Goal: Task Accomplishment & Management: Use online tool/utility

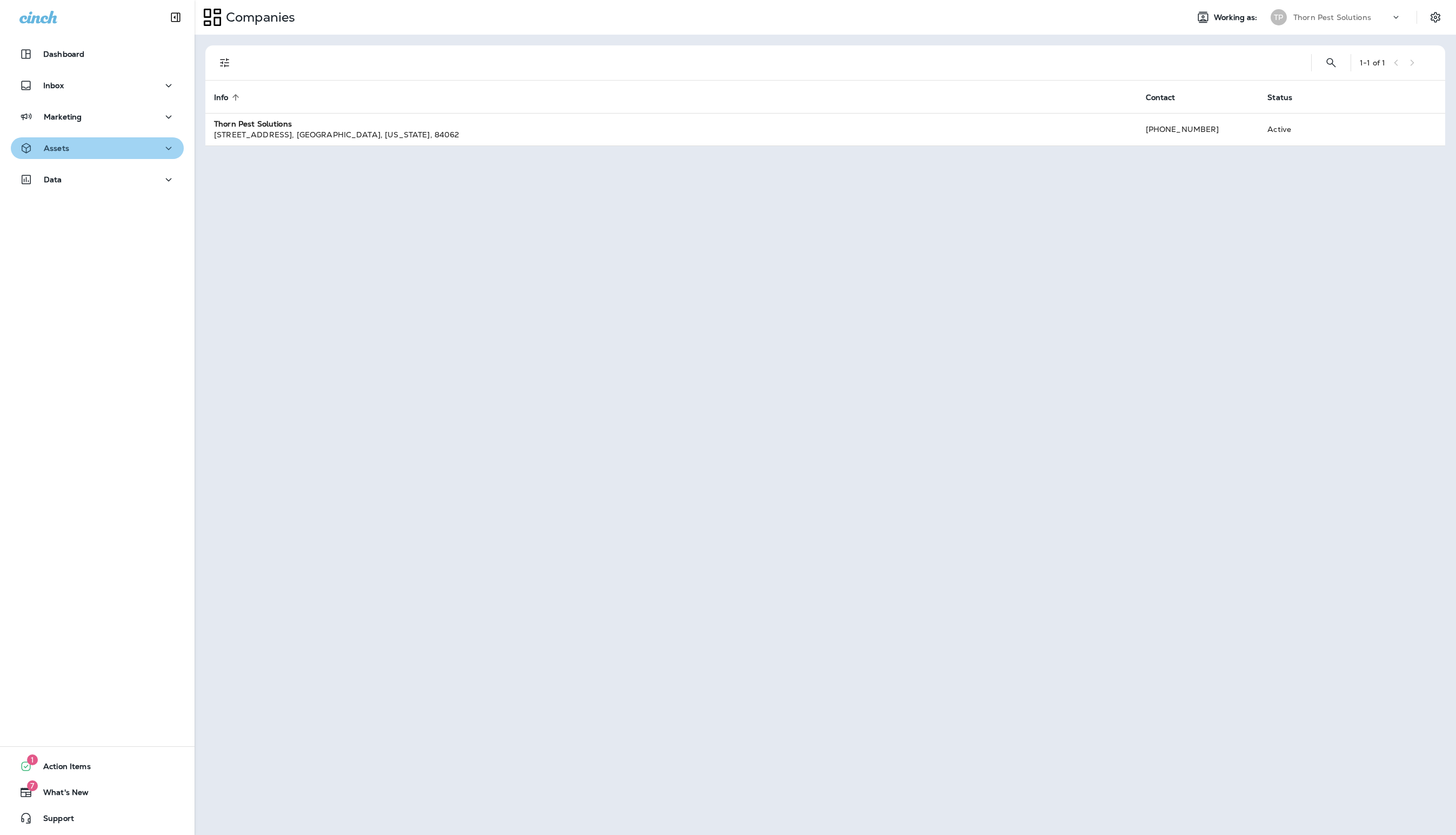
click at [147, 145] on div "Assets" at bounding box center [97, 148] width 156 height 14
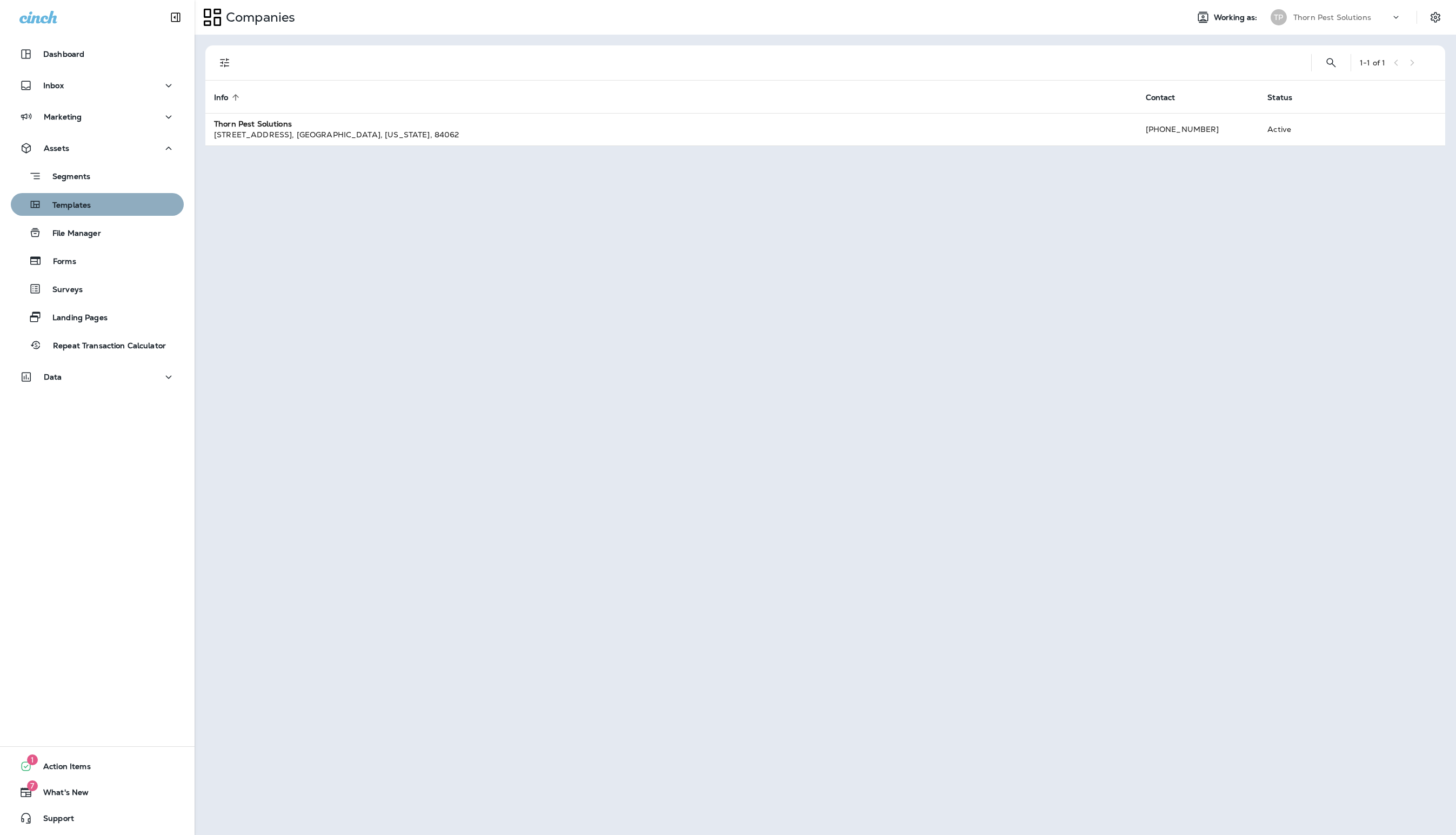
click at [110, 201] on div "Templates" at bounding box center [97, 204] width 164 height 17
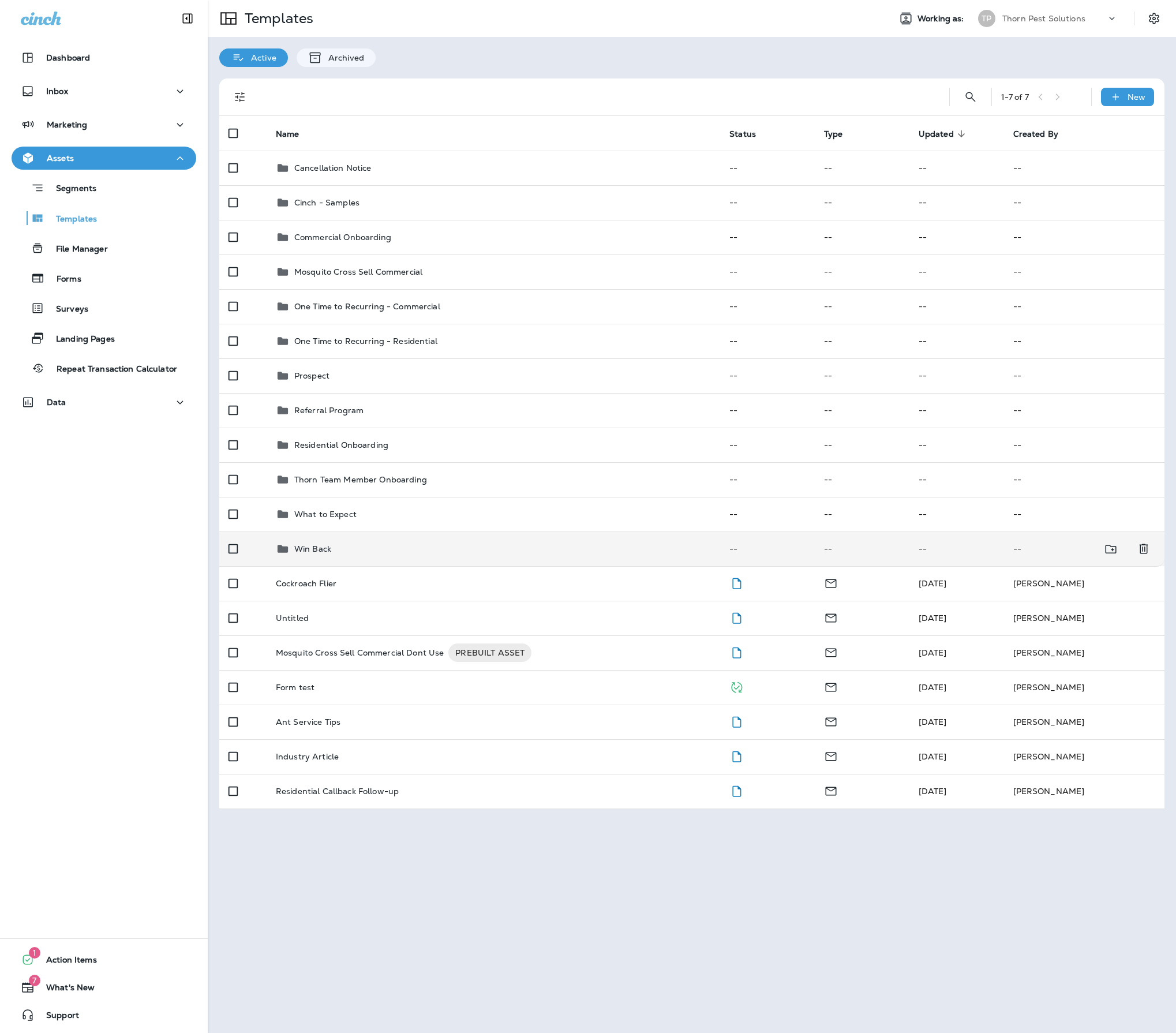
click at [453, 555] on div "Win Back" at bounding box center [493, 548] width 435 height 14
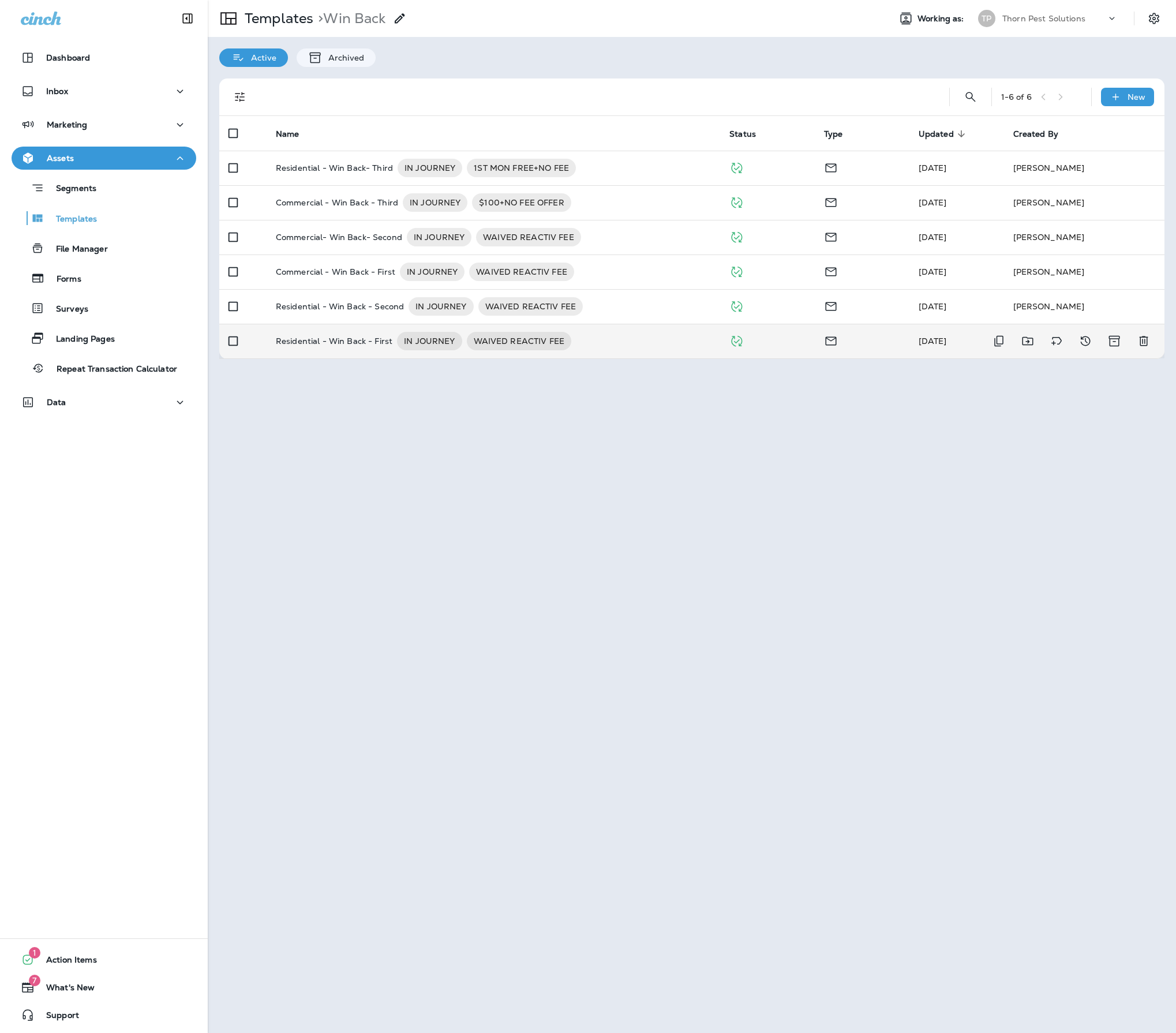
click at [384, 350] on p "Residential - Win Back - First" at bounding box center [334, 341] width 117 height 18
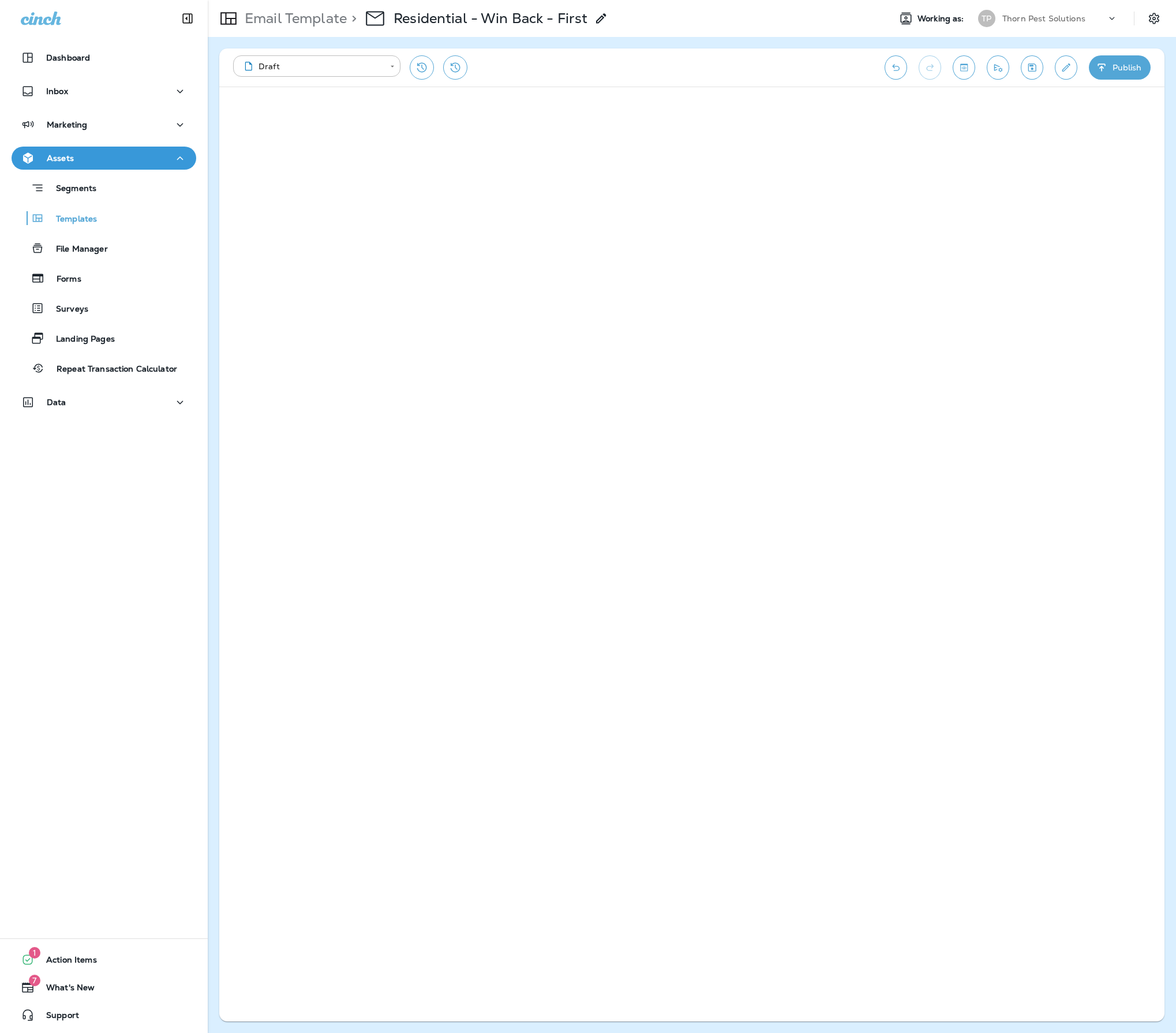
click at [595, 18] on icon at bounding box center [601, 18] width 14 height 14
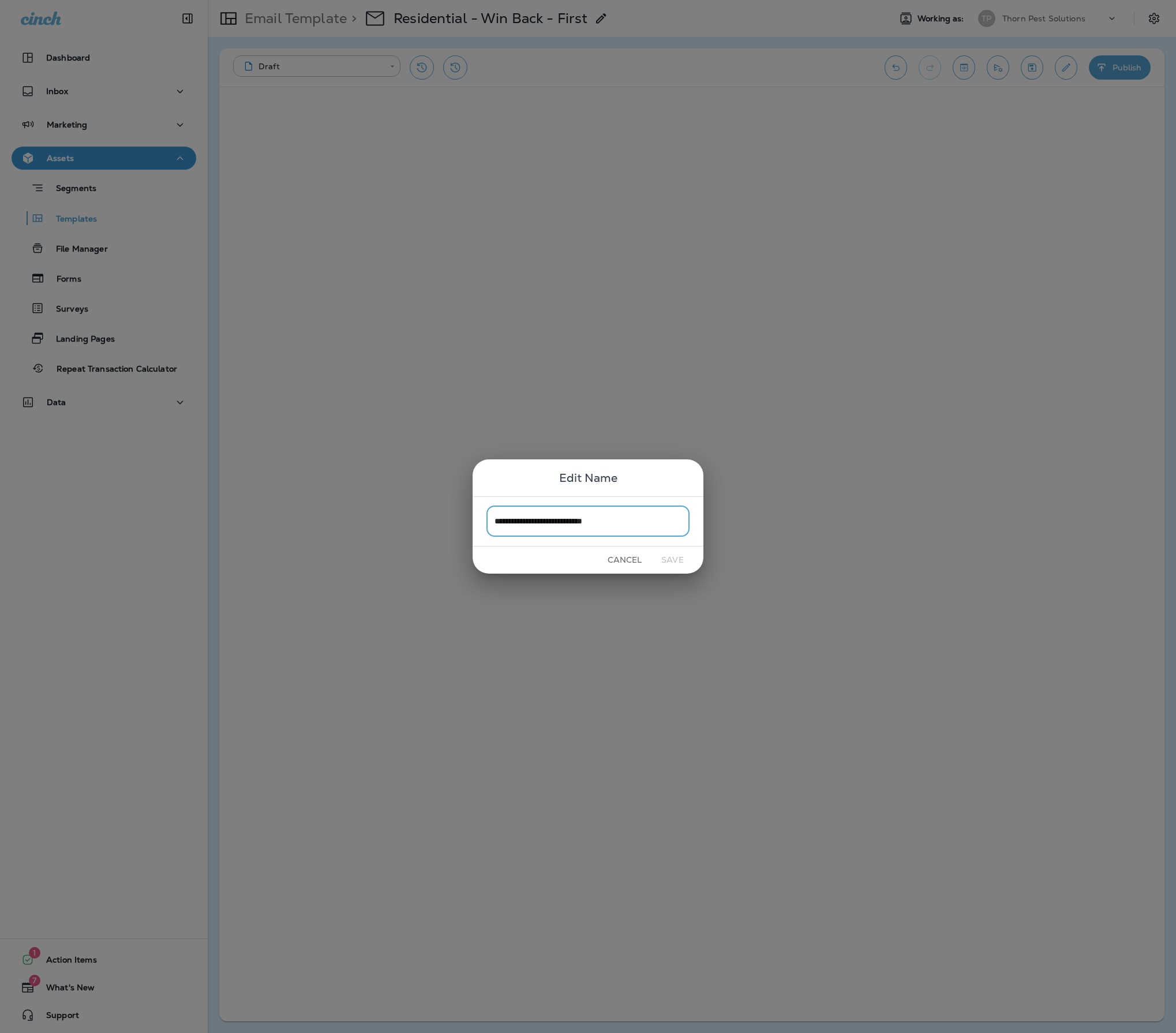
click at [609, 562] on button "Cancel" at bounding box center [624, 559] width 43 height 18
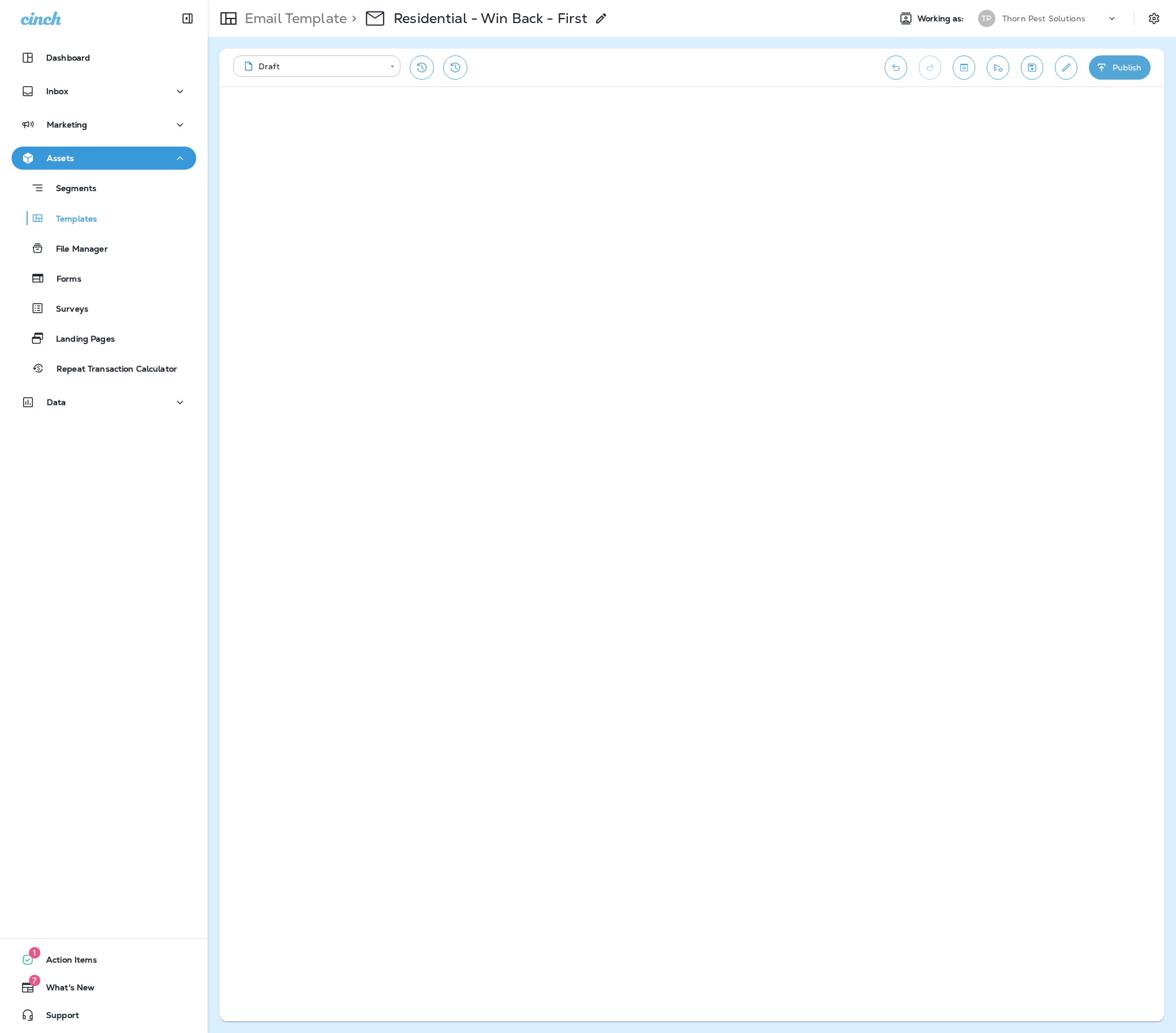
click at [746, 64] on div "**********" at bounding box center [553, 67] width 640 height 25
click at [1026, 64] on icon "Save" at bounding box center [1033, 67] width 12 height 12
click at [958, 69] on icon "Toggle preview" at bounding box center [964, 67] width 12 height 12
click at [958, 71] on icon "Toggle preview" at bounding box center [964, 67] width 12 height 12
click at [953, 64] on button "Toggle preview" at bounding box center [964, 67] width 22 height 25
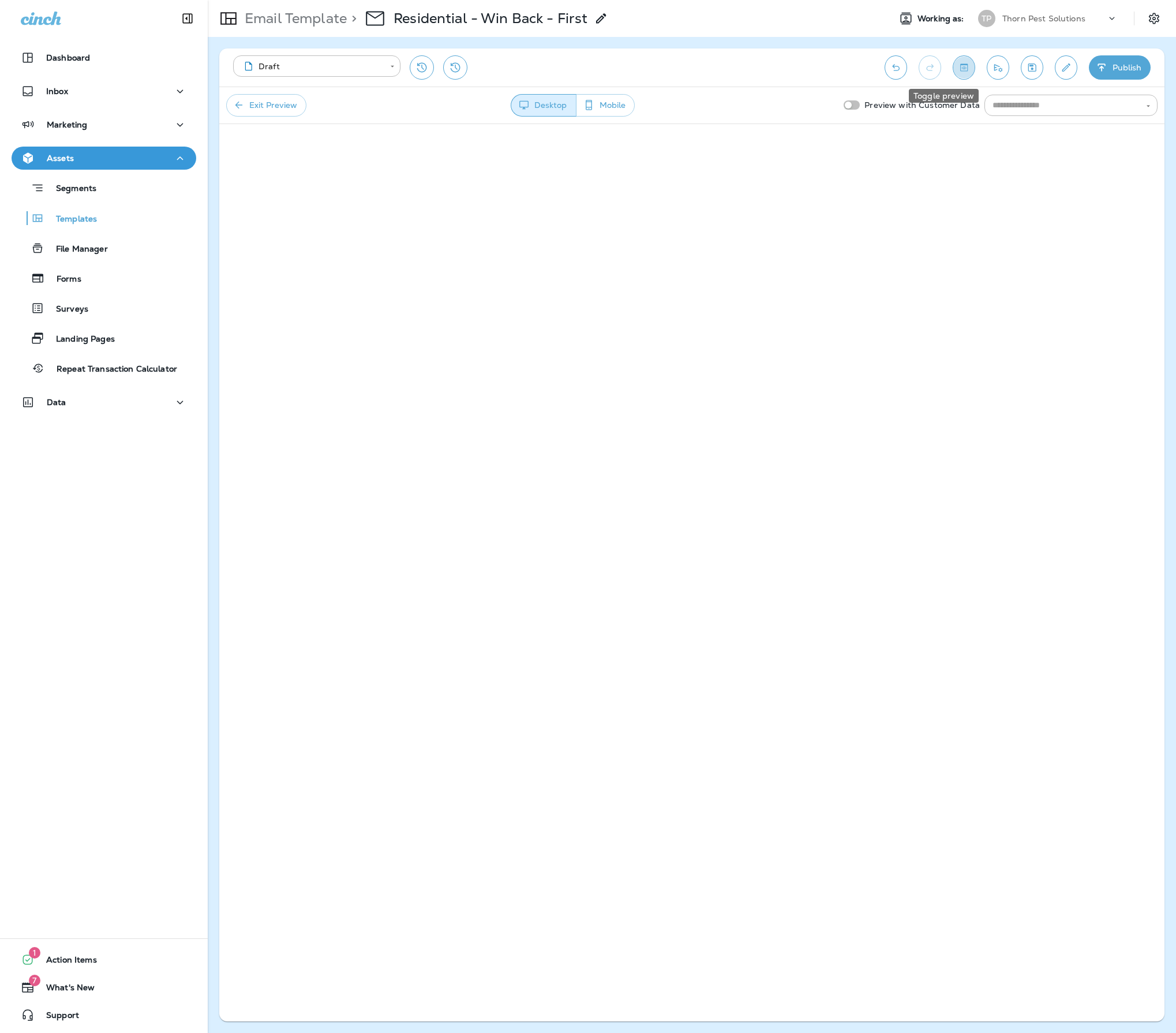
click at [958, 68] on icon "Toggle preview" at bounding box center [964, 67] width 12 height 12
click at [958, 71] on icon "Toggle preview" at bounding box center [964, 67] width 12 height 12
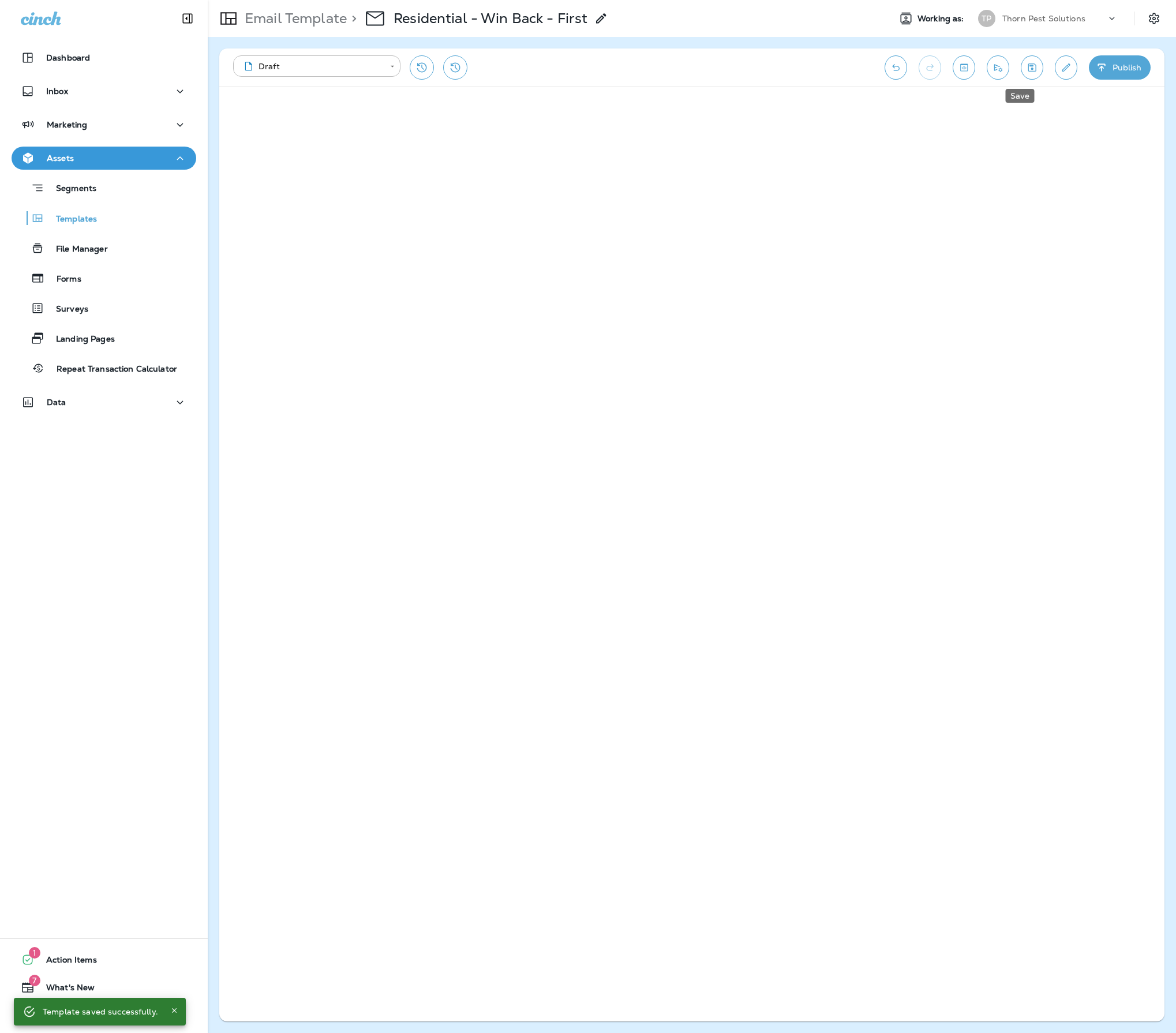
click at [1026, 71] on icon "Save" at bounding box center [1033, 67] width 12 height 12
click at [97, 224] on p "Templates" at bounding box center [71, 219] width 52 height 11
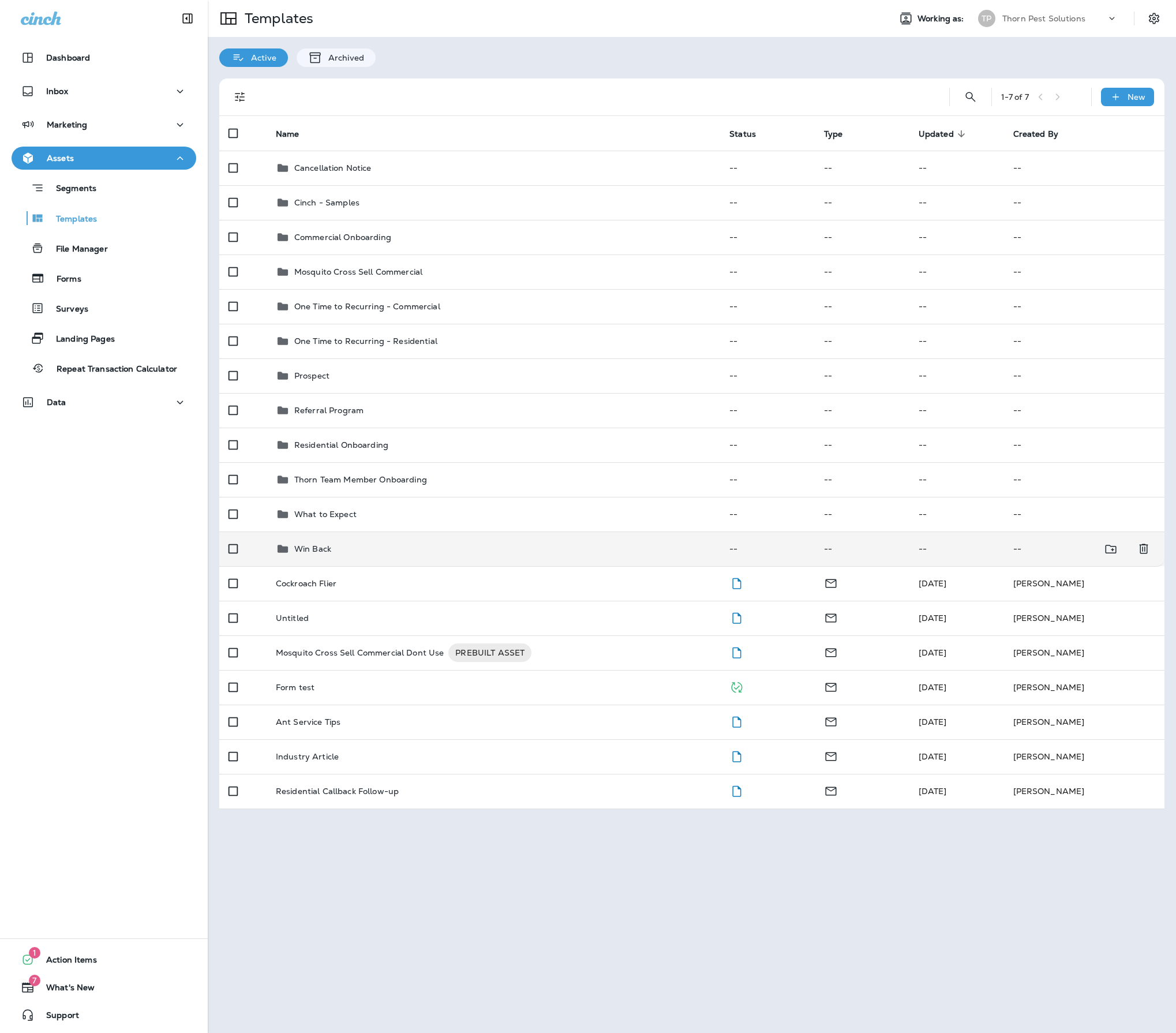
click at [389, 555] on div "Win Back" at bounding box center [493, 548] width 435 height 14
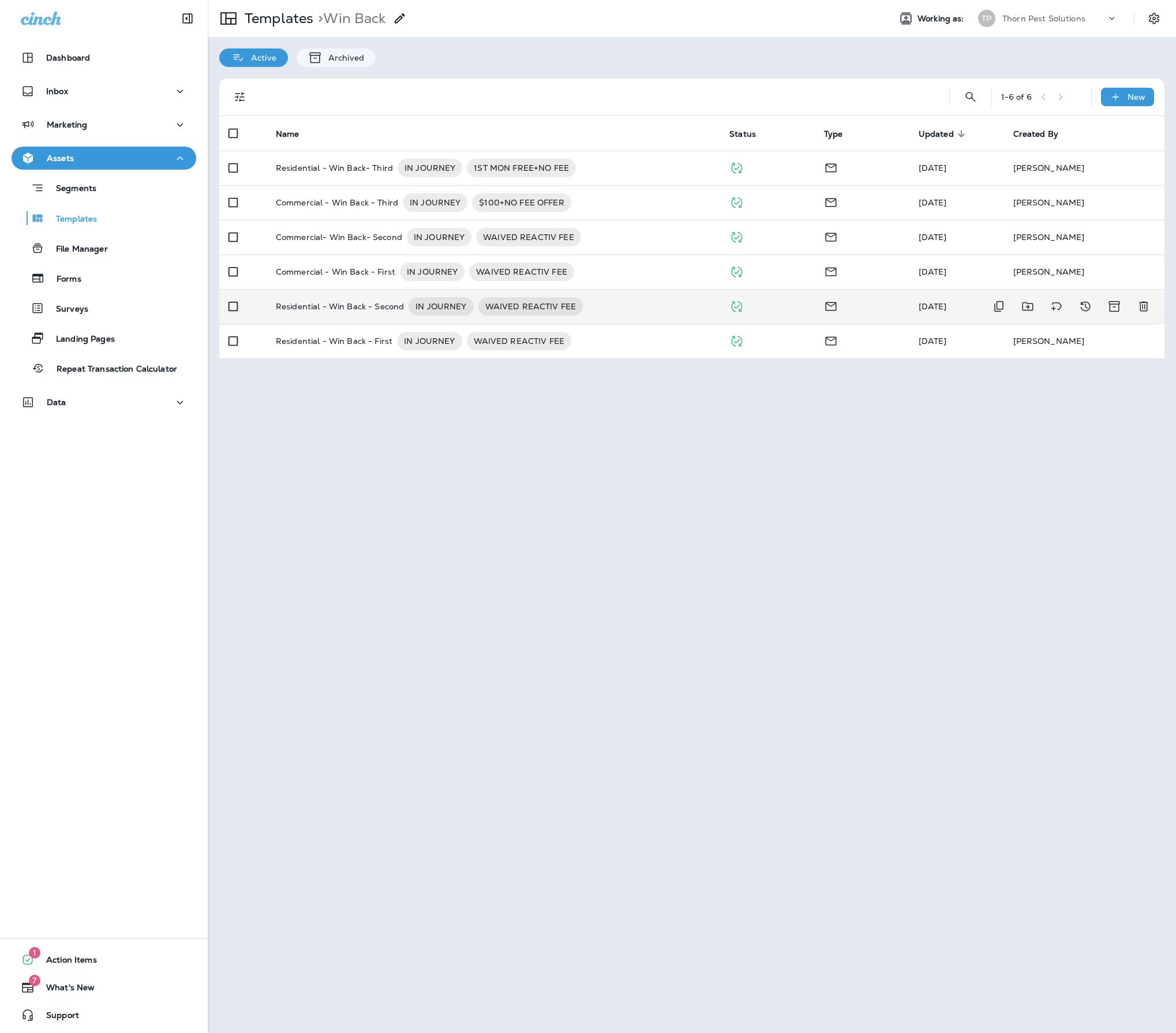
click at [352, 316] on p "Residential - Win Back - Second" at bounding box center [340, 306] width 128 height 18
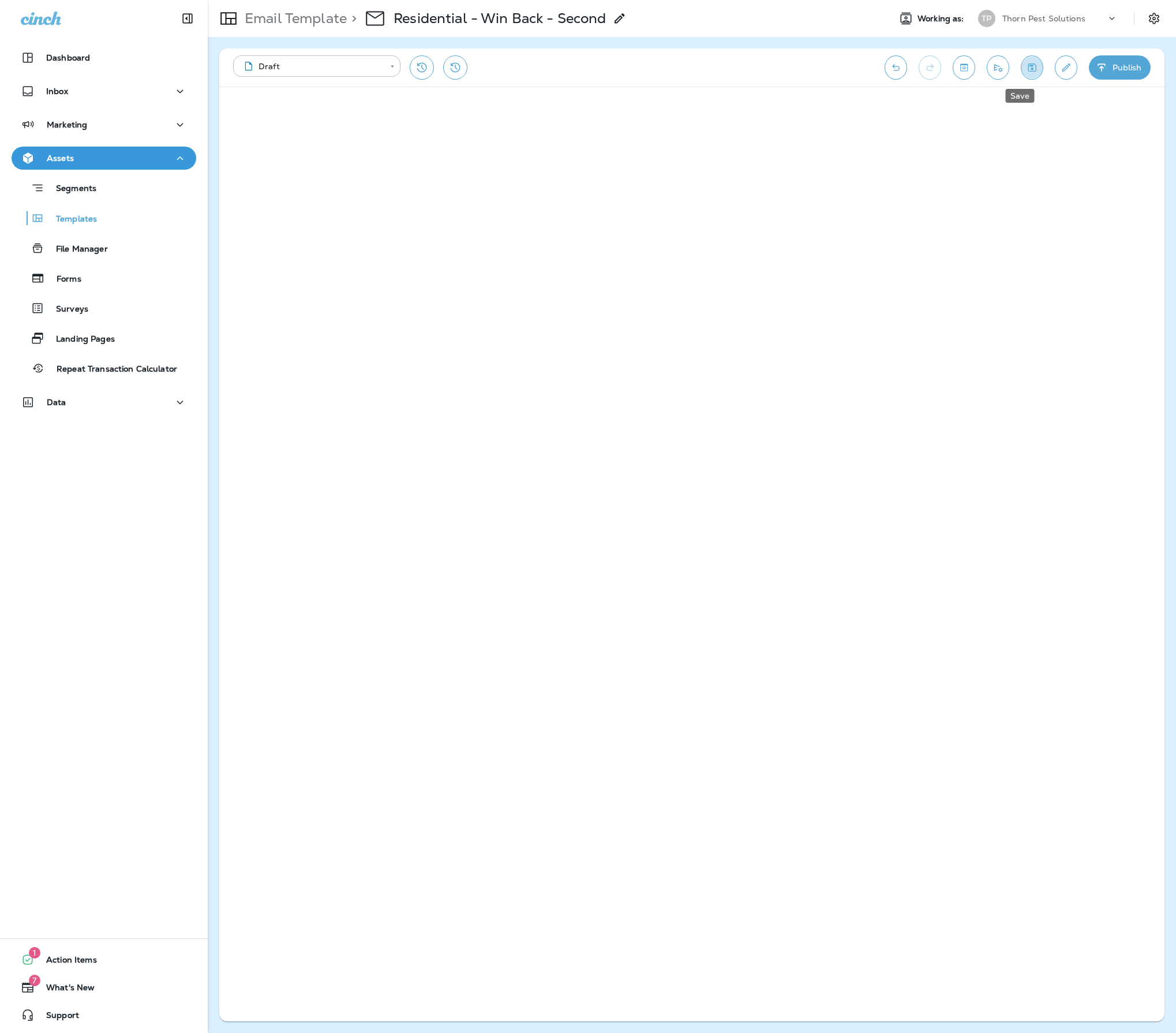
click at [1026, 68] on icon "Save" at bounding box center [1033, 67] width 12 height 12
click at [574, 74] on div "**********" at bounding box center [553, 67] width 640 height 25
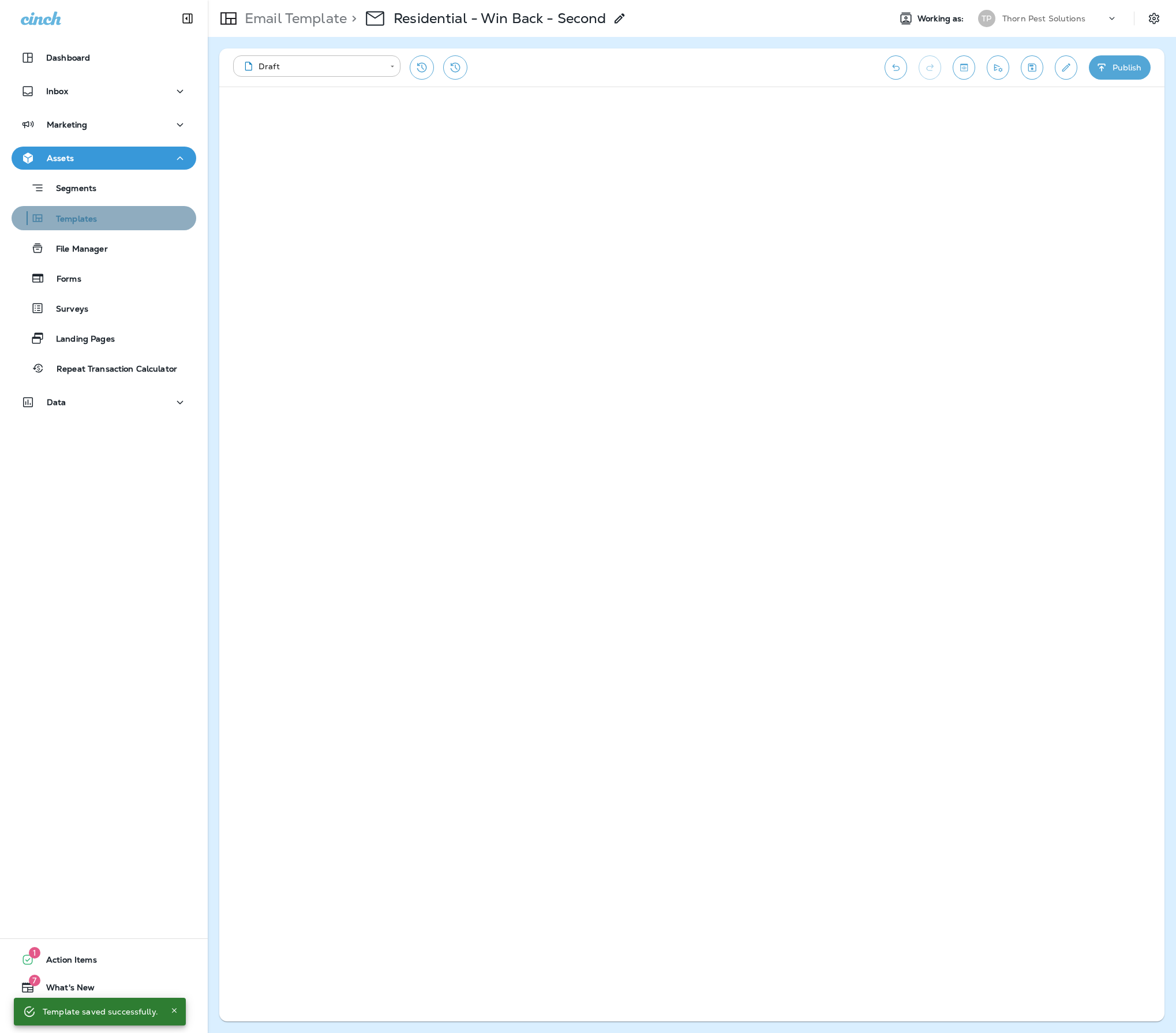
click at [112, 218] on div "Templates" at bounding box center [104, 218] width 176 height 18
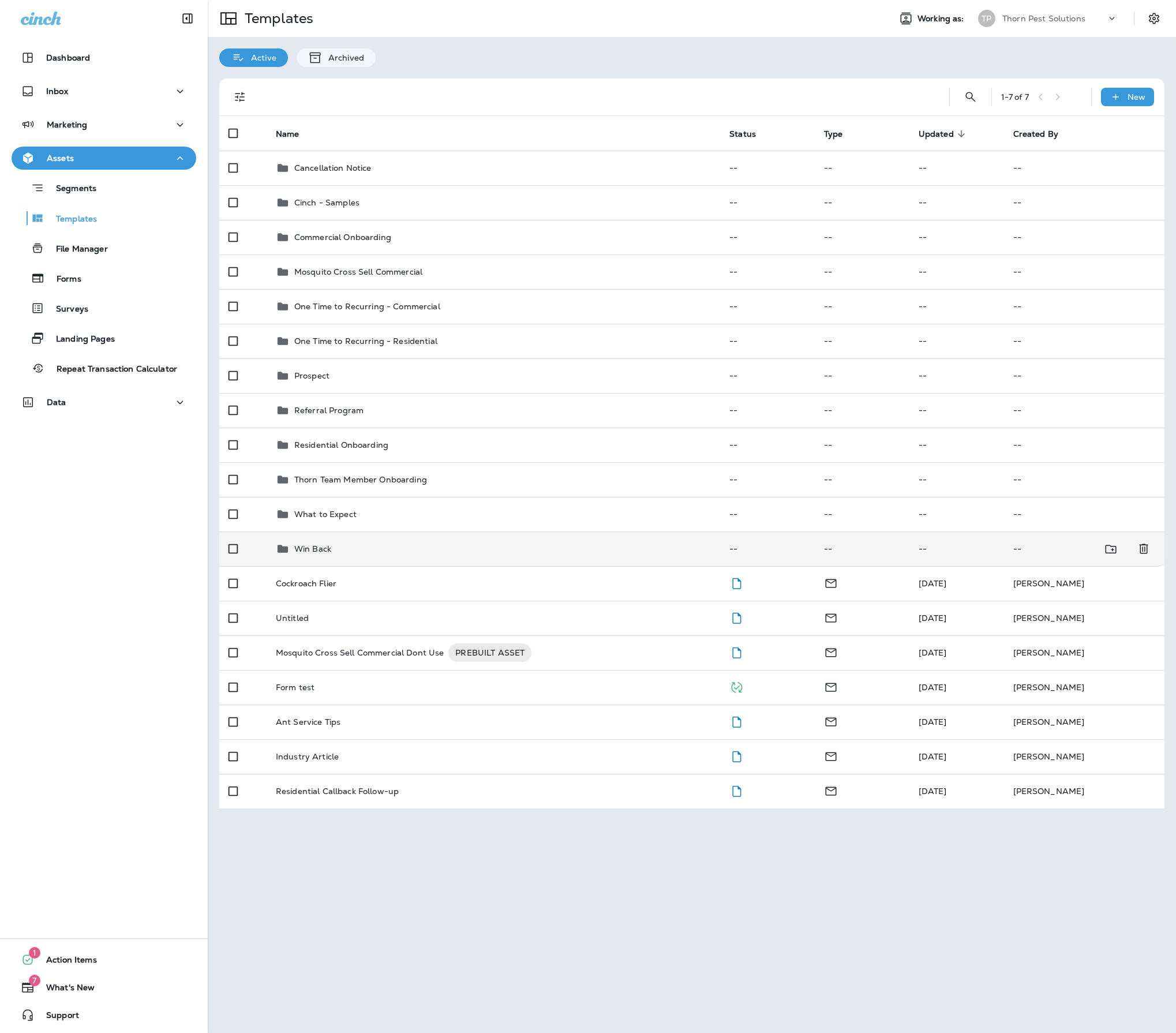
click at [315, 553] on p "Win Back" at bounding box center [313, 548] width 37 height 9
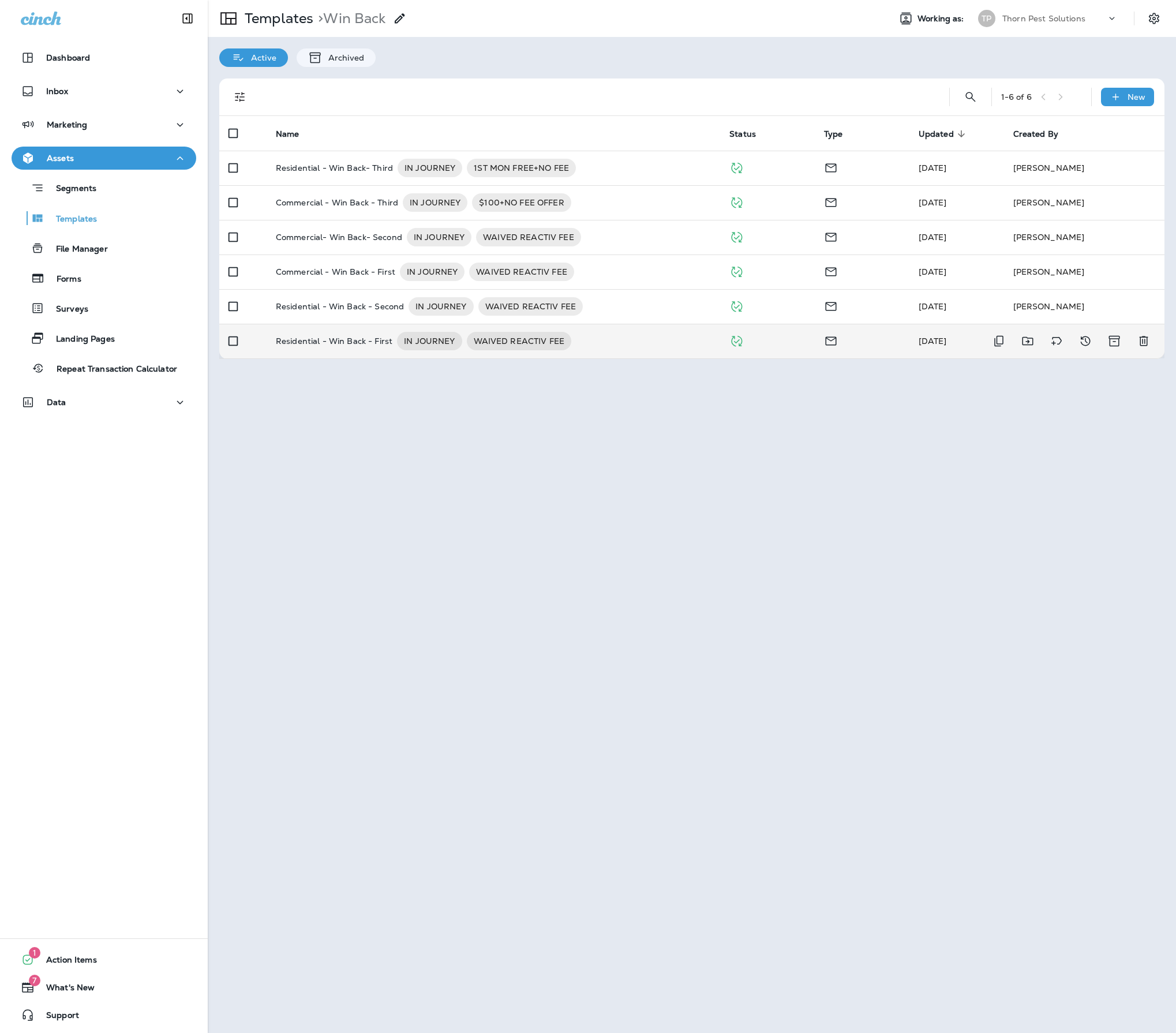
click at [393, 350] on p "Residential - Win Back - First" at bounding box center [334, 341] width 117 height 18
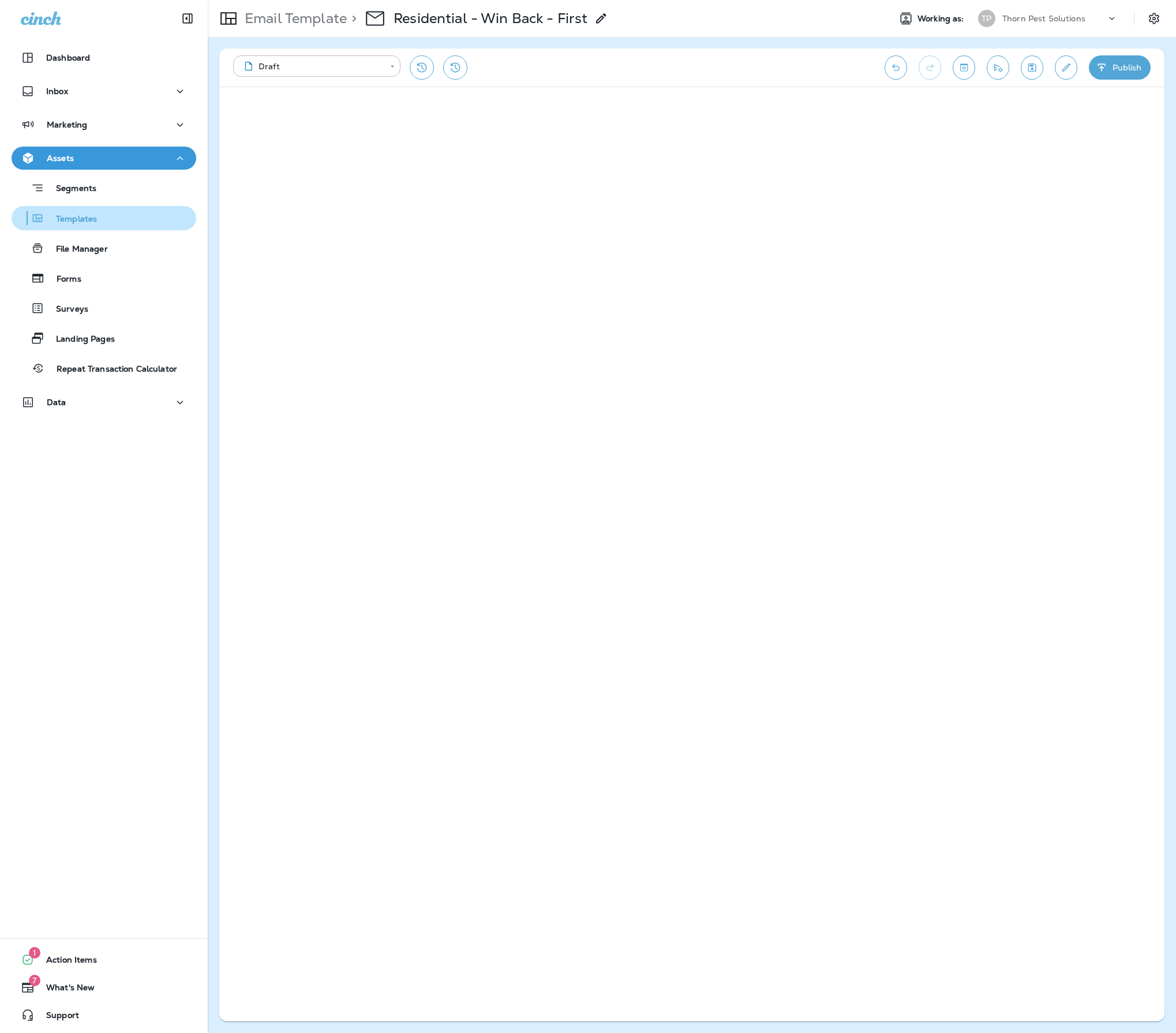
click at [97, 222] on p "Templates" at bounding box center [71, 219] width 52 height 11
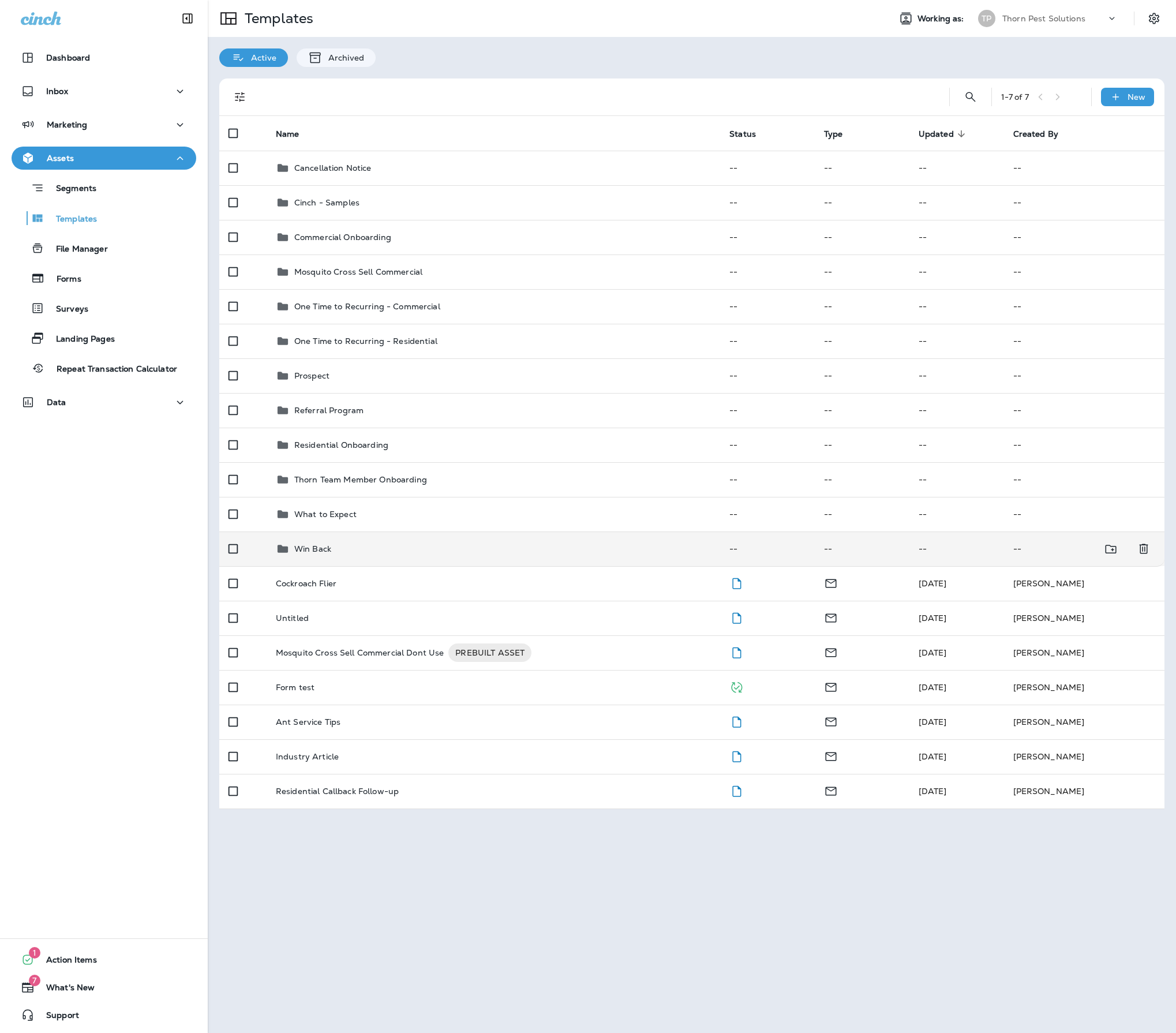
click at [350, 555] on div "Win Back" at bounding box center [493, 548] width 435 height 14
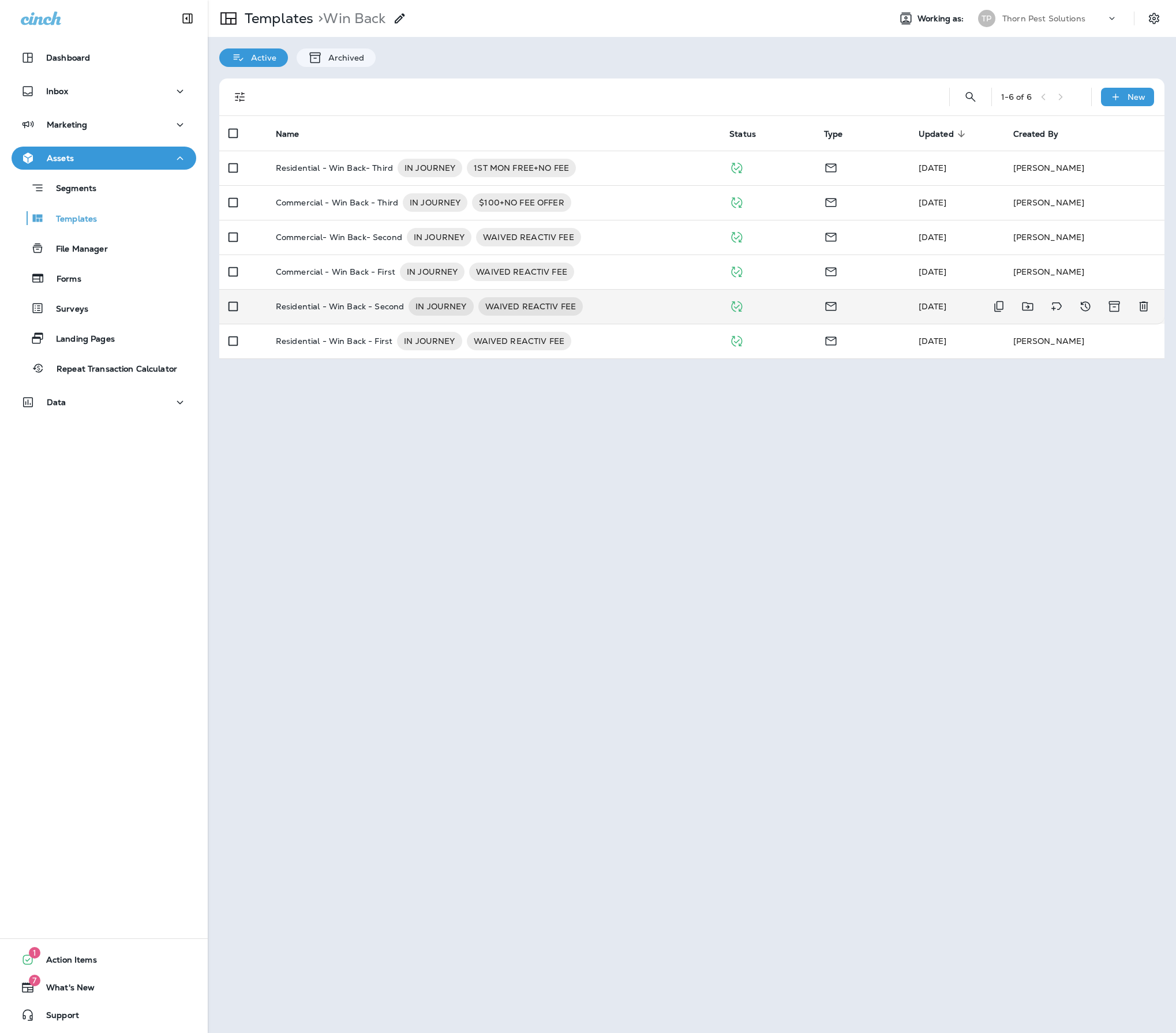
click at [357, 316] on p "Residential - Win Back - Second" at bounding box center [340, 306] width 128 height 18
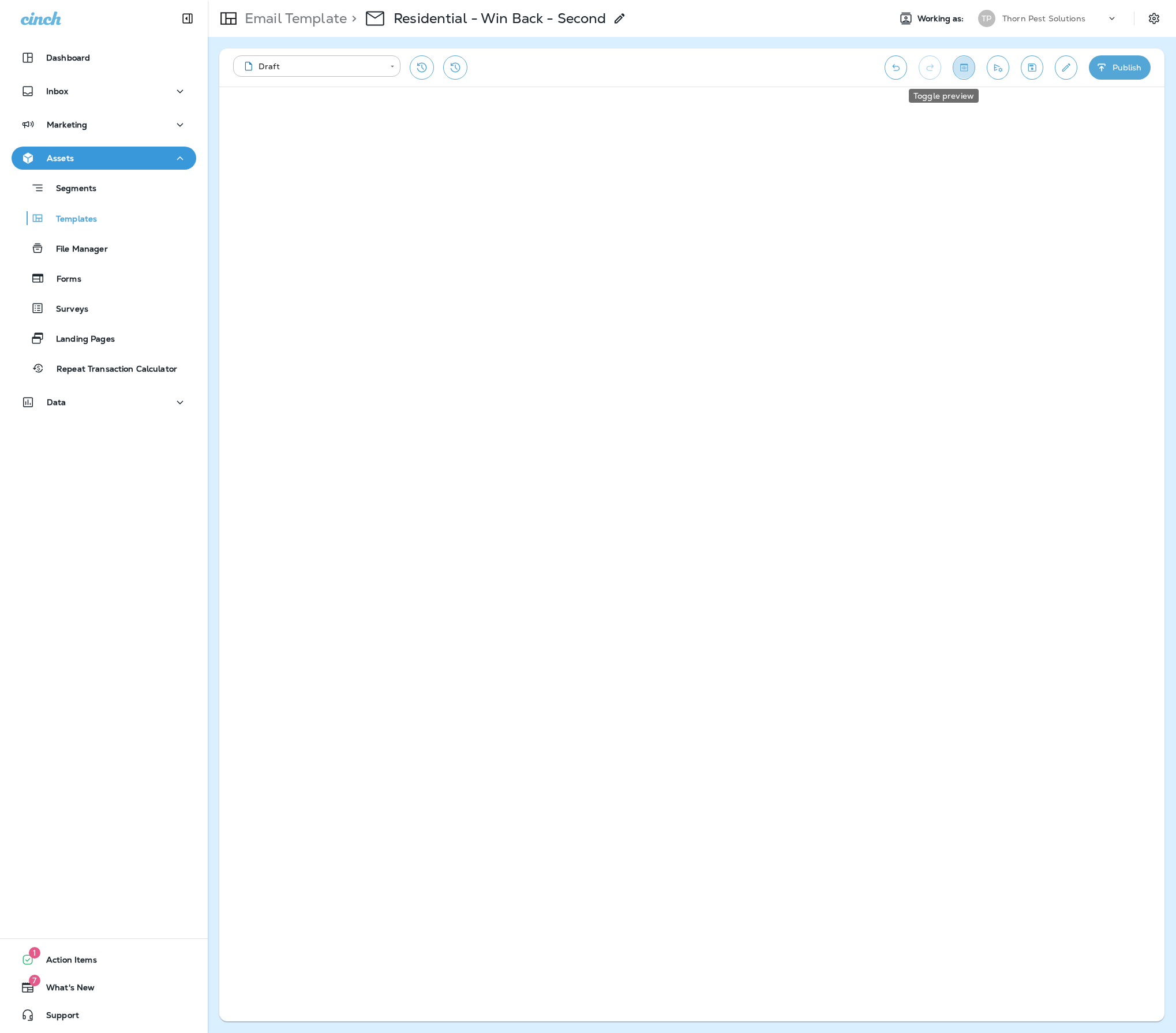
click at [960, 69] on icon "Toggle preview" at bounding box center [964, 67] width 8 height 8
click at [960, 68] on icon "Toggle preview" at bounding box center [964, 67] width 8 height 8
click at [1026, 71] on icon "Save" at bounding box center [1033, 67] width 12 height 12
click at [1026, 64] on icon "Save" at bounding box center [1033, 67] width 12 height 12
click at [953, 64] on button "Toggle preview" at bounding box center [964, 67] width 22 height 25
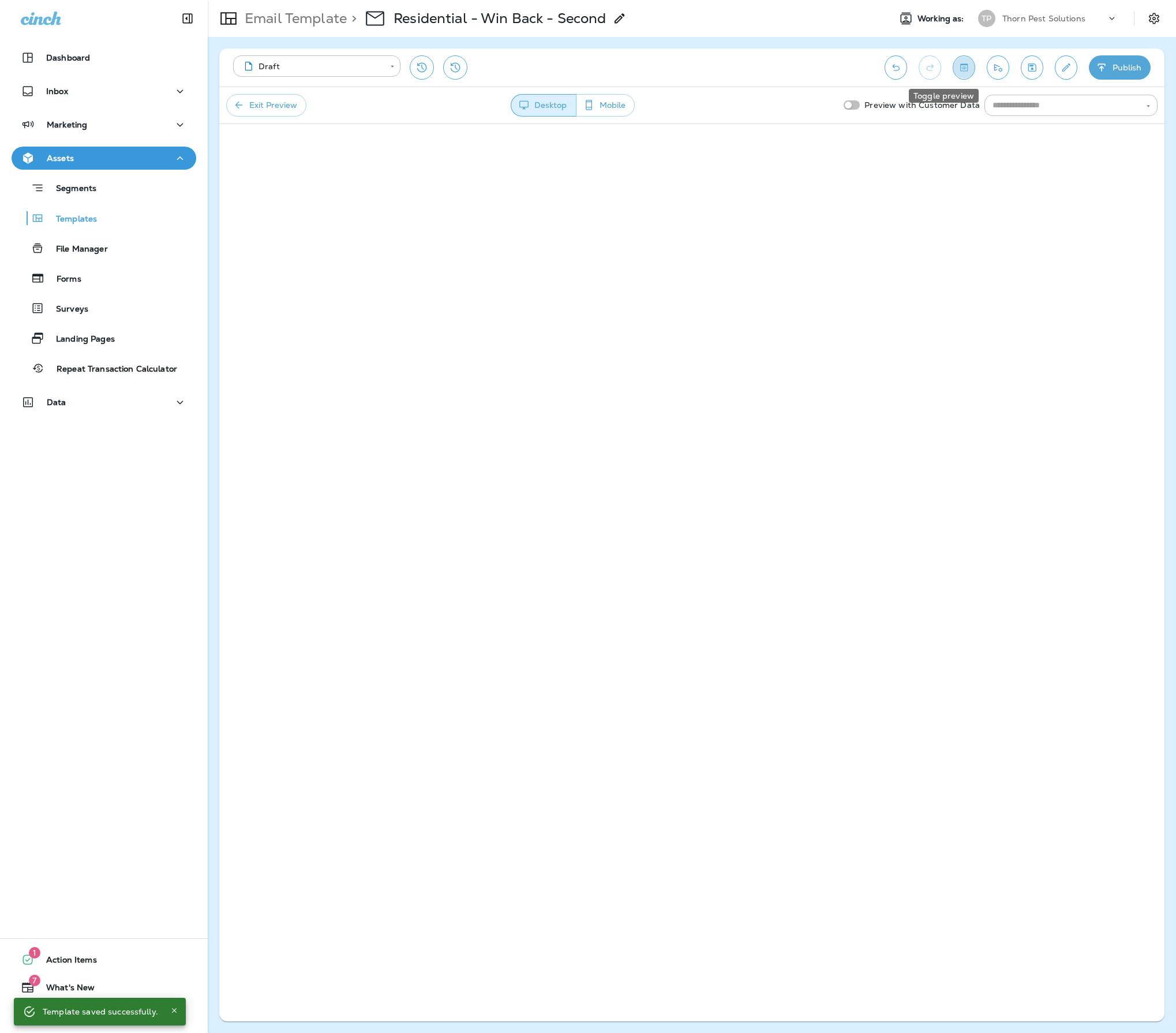
click at [960, 64] on icon "Toggle preview" at bounding box center [964, 67] width 8 height 8
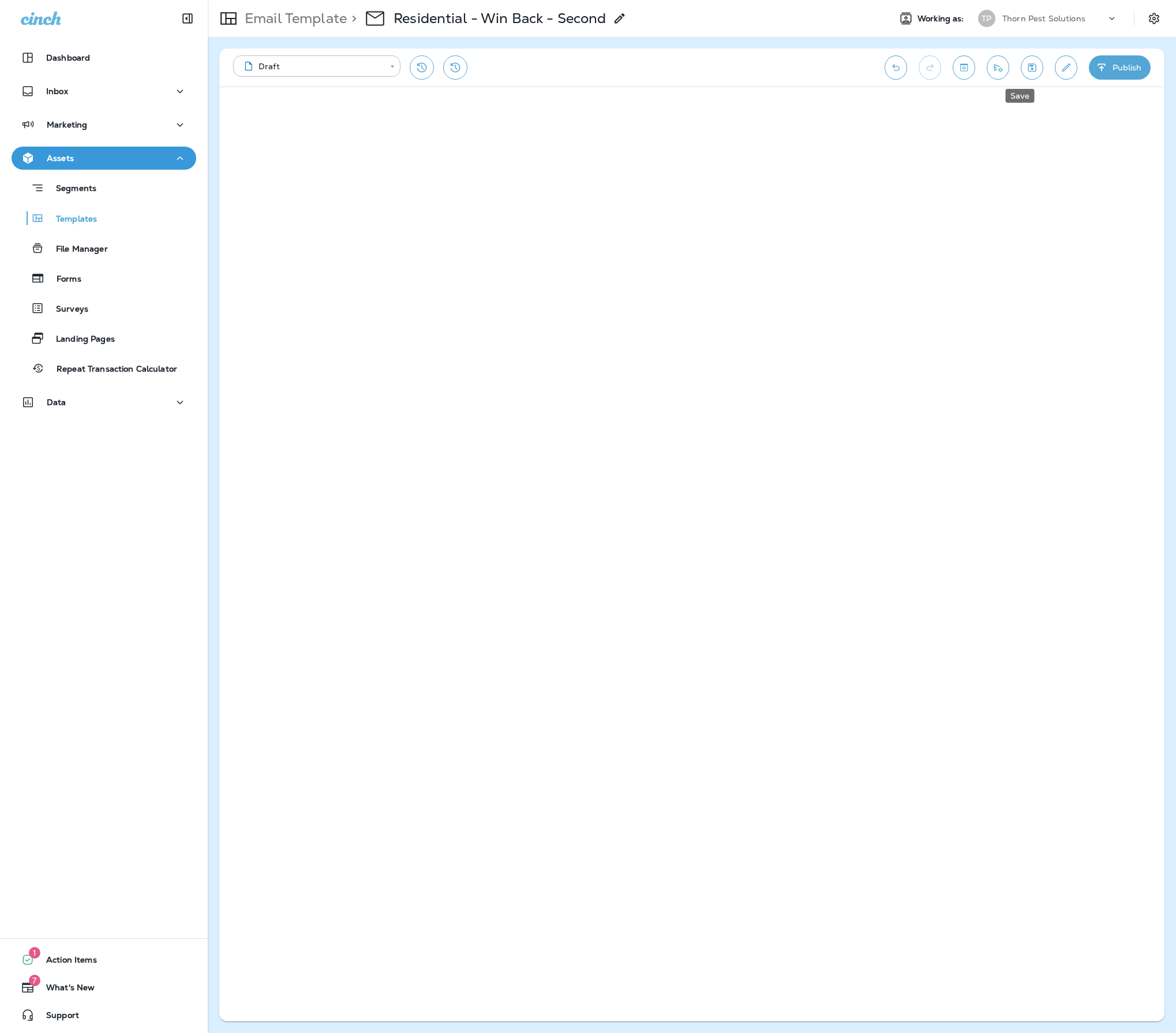
click at [1029, 71] on icon "Save" at bounding box center [1033, 67] width 8 height 8
click at [302, 18] on p "Email Template" at bounding box center [293, 18] width 107 height 18
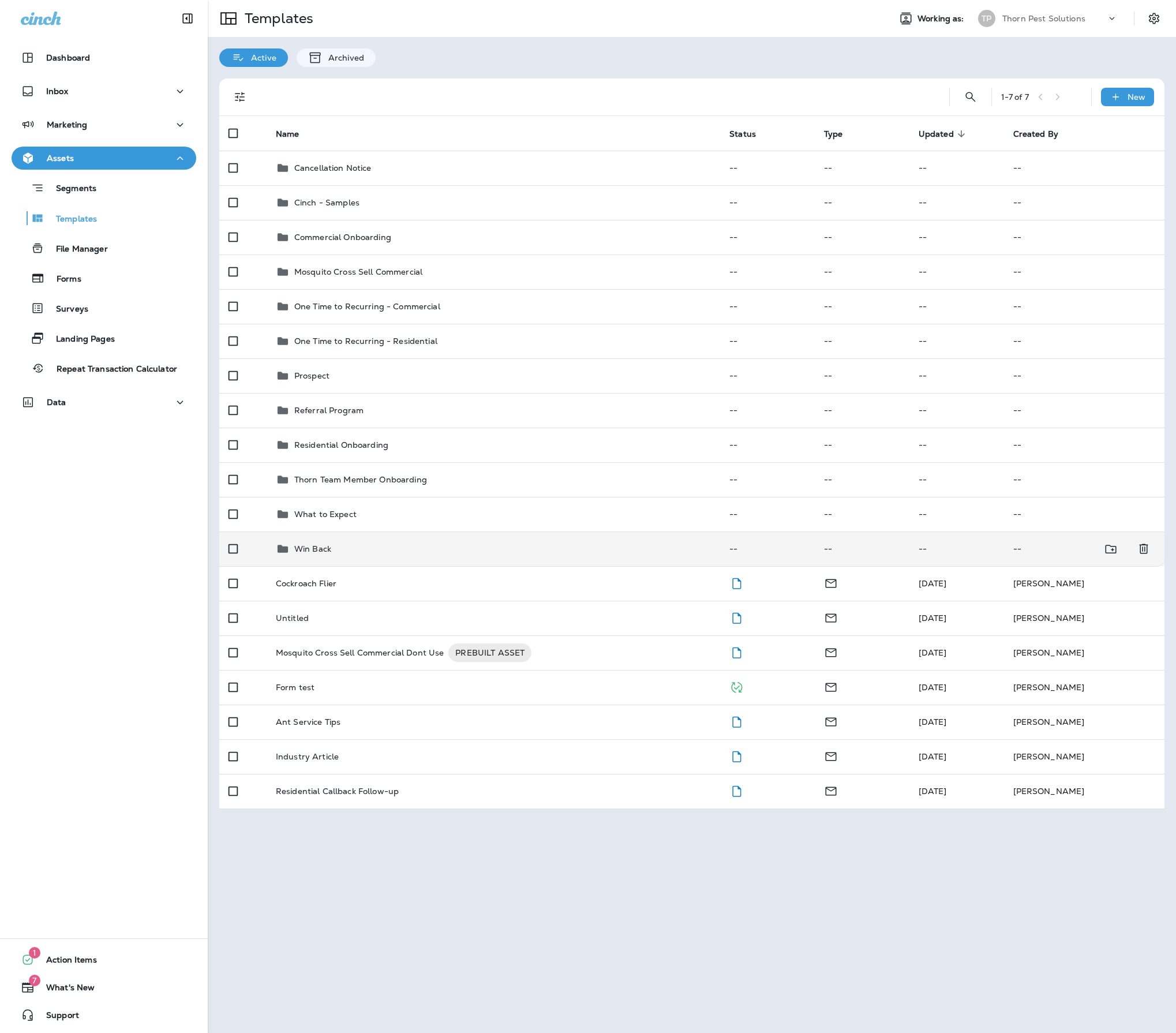
click at [416, 555] on div "Win Back" at bounding box center [493, 548] width 435 height 14
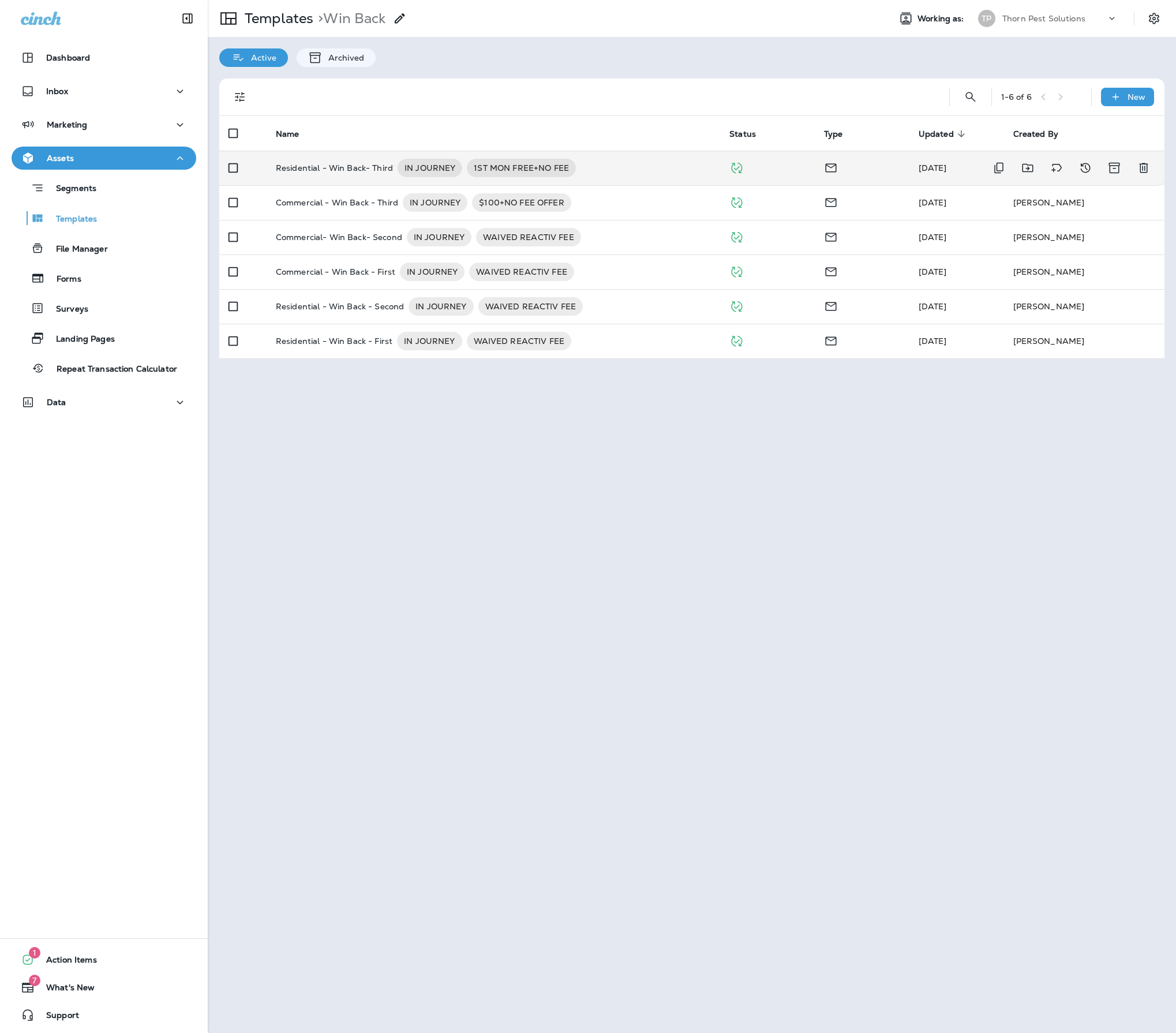
click at [377, 169] on p "Residential - Win Back- Third" at bounding box center [334, 168] width 117 height 18
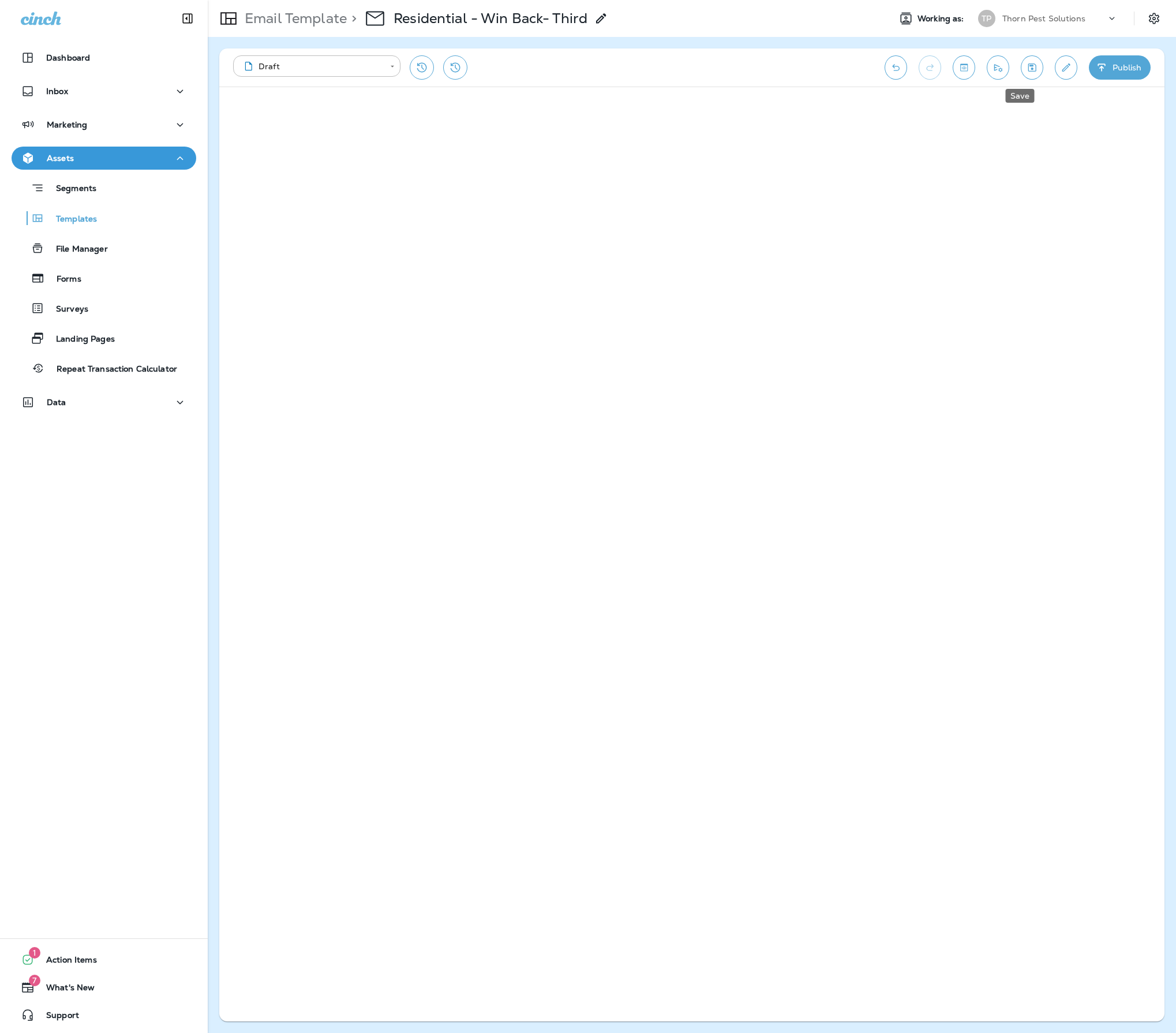
click at [1029, 69] on icon "Save" at bounding box center [1033, 67] width 8 height 8
